Goal: Transaction & Acquisition: Download file/media

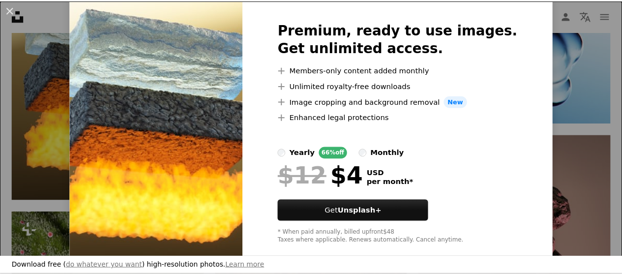
scroll to position [40, 0]
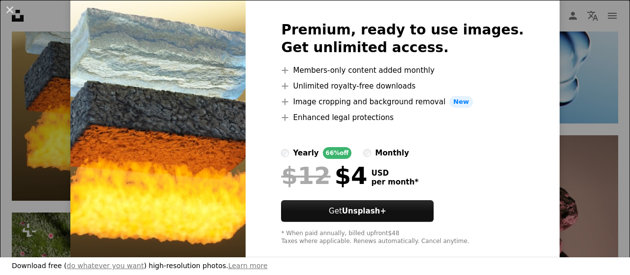
click at [2, 196] on div "An X shape Premium, ready to use images. Get unlimited access. A plus sign Memb…" at bounding box center [315, 137] width 630 height 275
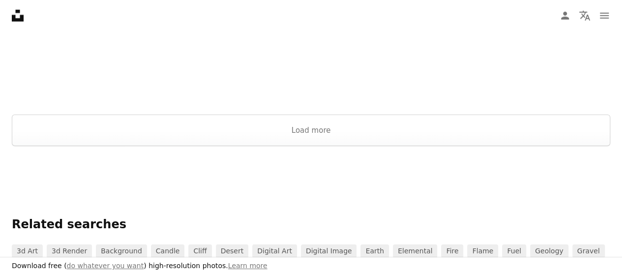
scroll to position [1320, 0]
click at [267, 122] on button "Load more" at bounding box center [311, 129] width 599 height 31
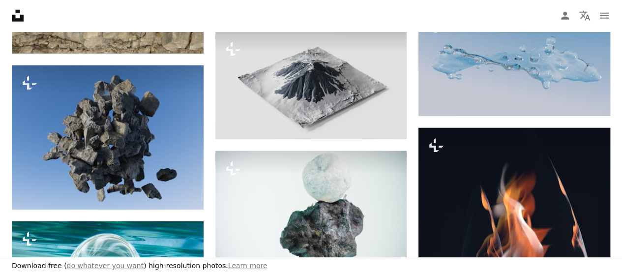
click at [20, 17] on icon at bounding box center [18, 16] width 12 height 12
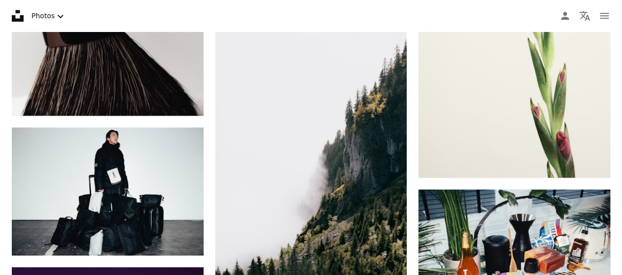
scroll to position [540, 0]
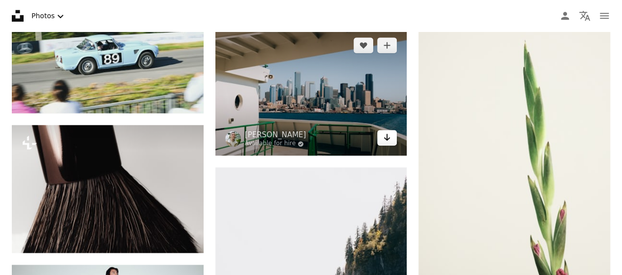
click at [385, 136] on icon "Arrow pointing down" at bounding box center [387, 137] width 8 height 12
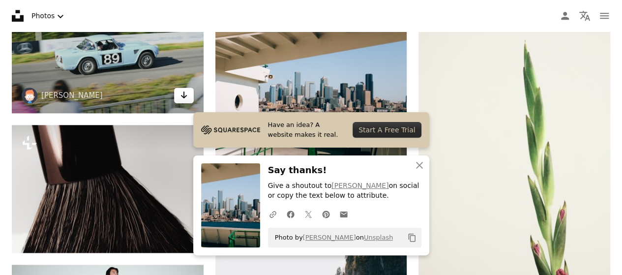
click at [184, 97] on icon "Download" at bounding box center [184, 94] width 6 height 7
